Goal: Task Accomplishment & Management: Manage account settings

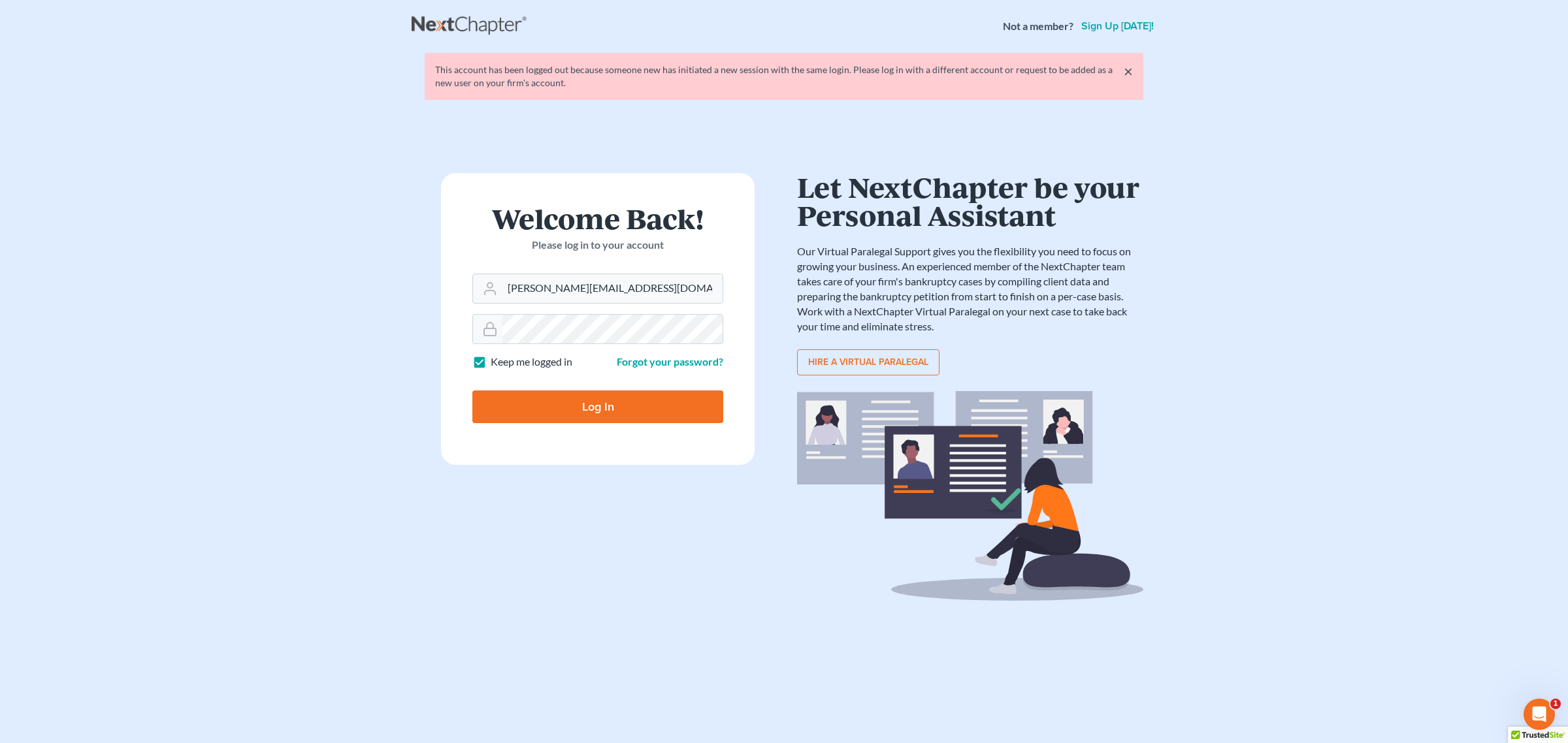
click at [578, 270] on div "Welcome Back! Please log in to your account" at bounding box center [597, 239] width 251 height 70
click at [628, 310] on form "Welcome Back! Please log in to your account Email Address [PERSON_NAME][EMAIL_A…" at bounding box center [597, 320] width 313 height 292
click at [634, 295] on input "[PERSON_NAME][EMAIL_ADDRESS][DOMAIN_NAME]" at bounding box center [613, 288] width 220 height 29
type input "[EMAIL_ADDRESS][DOMAIN_NAME]"
click at [564, 412] on input "Log In" at bounding box center [597, 407] width 251 height 33
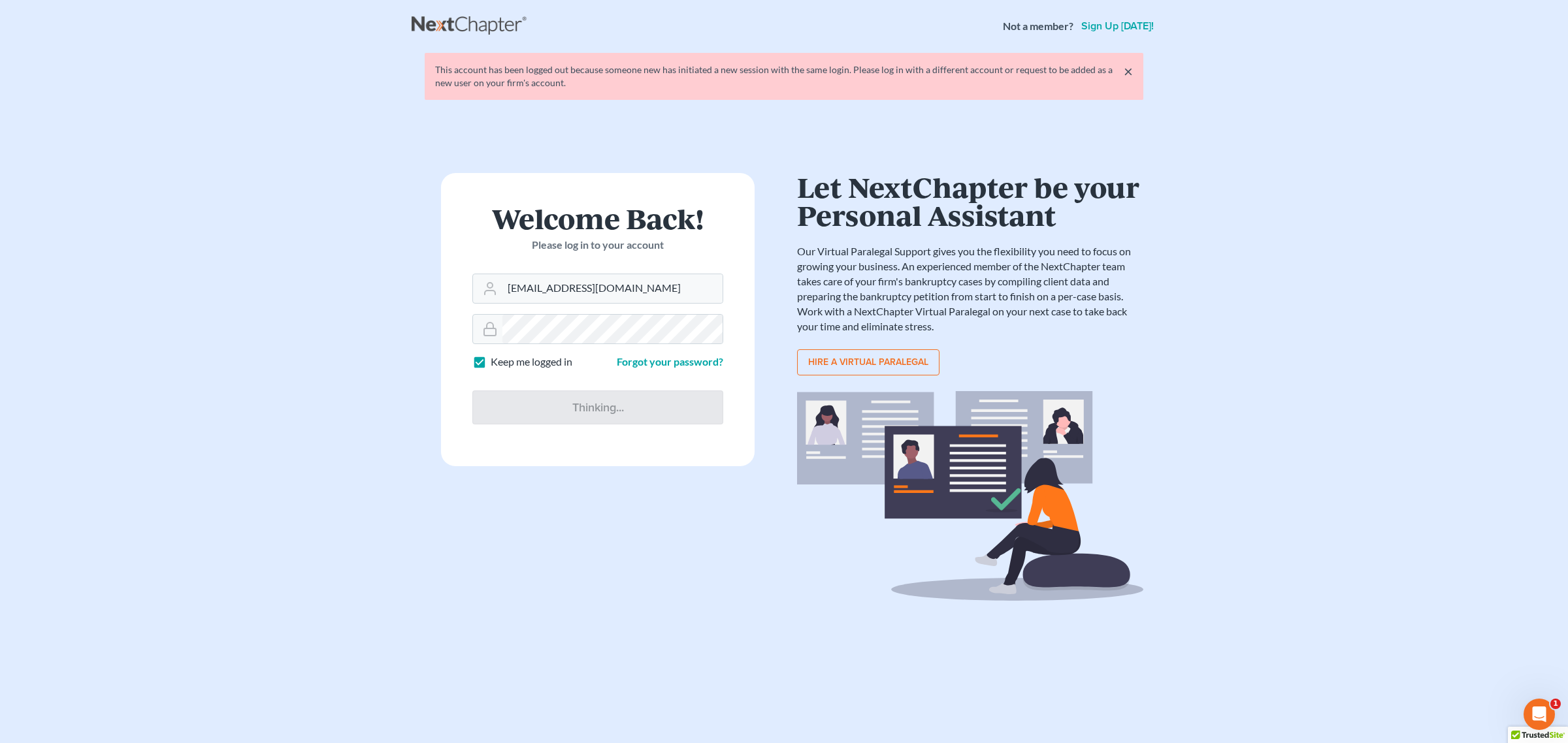
type input "Thinking..."
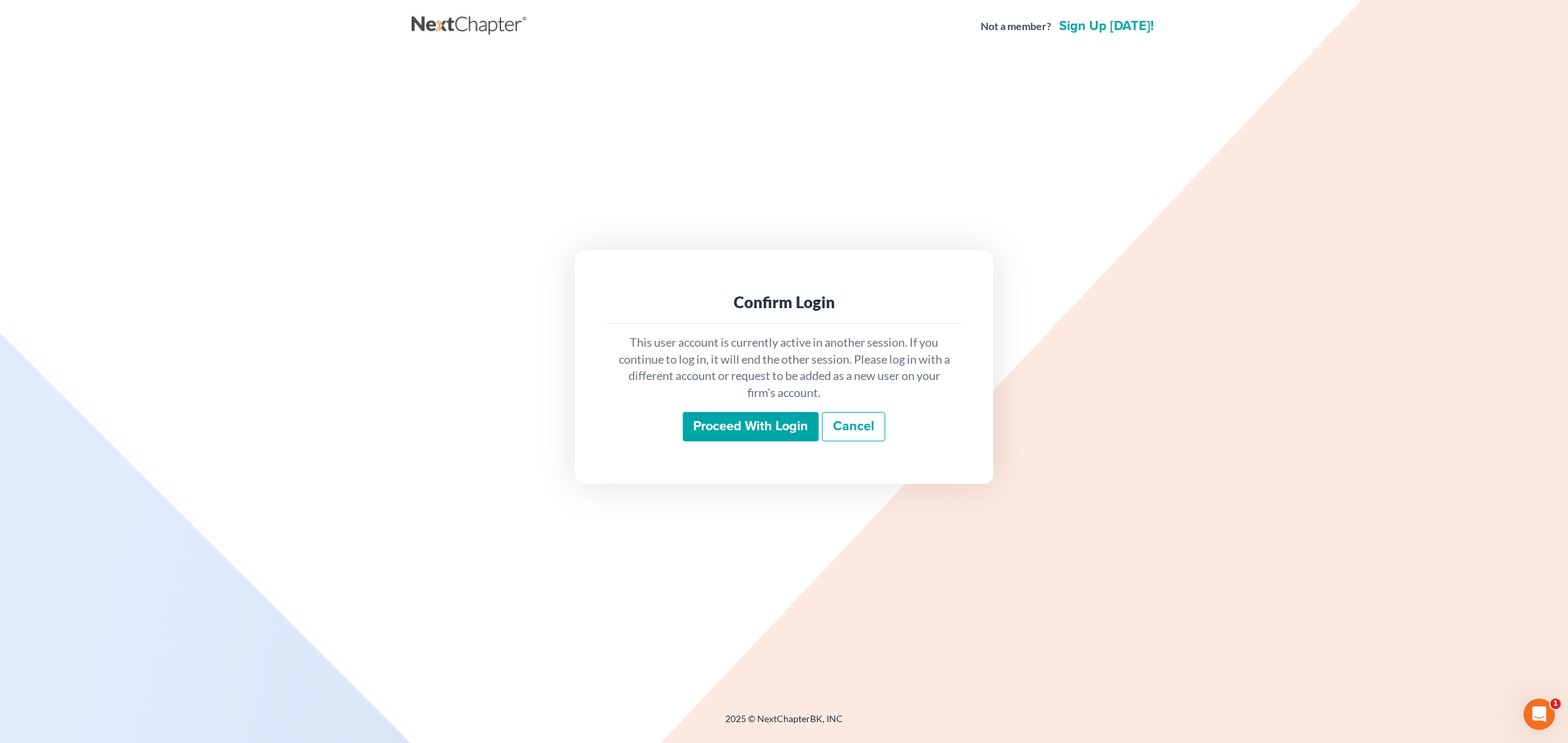
click at [776, 426] on input "Proceed with login" at bounding box center [751, 427] width 136 height 30
